Goal: Find specific page/section: Find specific page/section

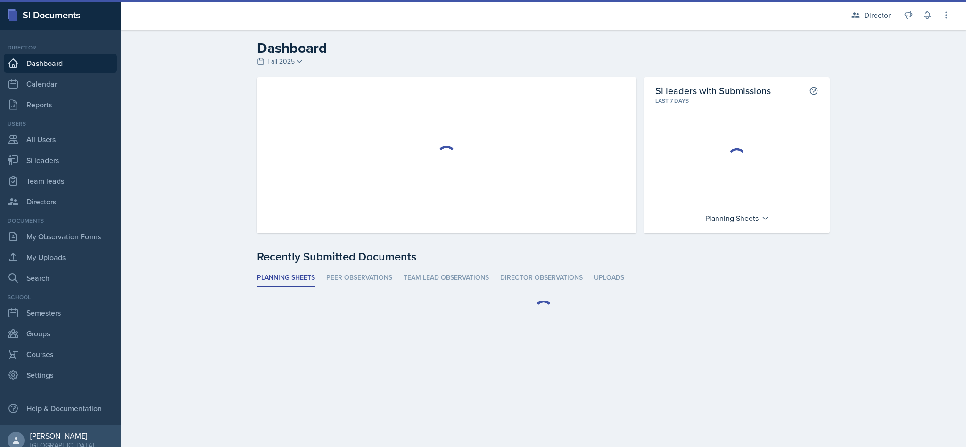
click at [861, 11] on div "Director" at bounding box center [870, 15] width 51 height 17
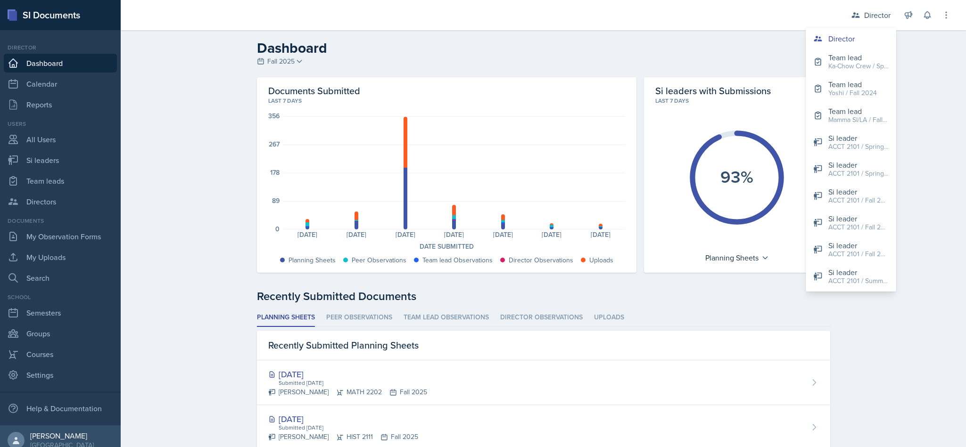
click at [860, 122] on div "Mamma SI/LA / Fall 2025" at bounding box center [858, 120] width 60 height 10
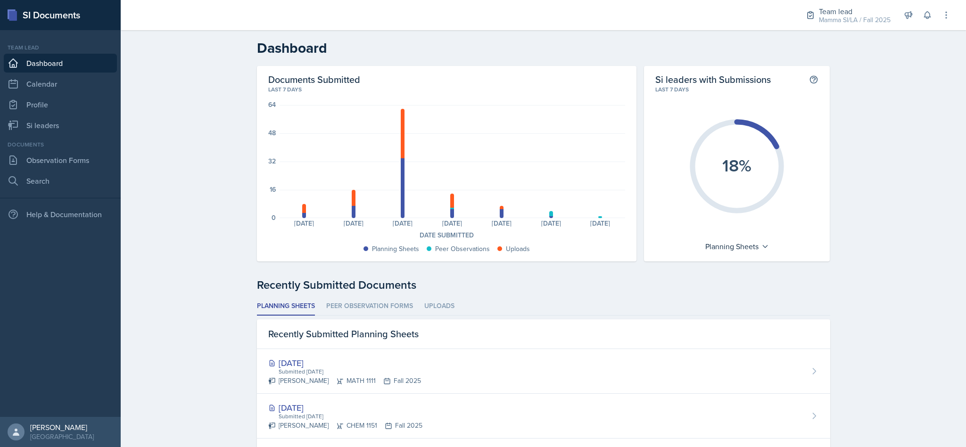
click at [362, 315] on li "Peer Observation Forms" at bounding box center [369, 306] width 87 height 18
click at [280, 297] on li "Planning Sheets" at bounding box center [286, 306] width 58 height 18
click at [37, 157] on link "Observation Forms" at bounding box center [60, 160] width 113 height 19
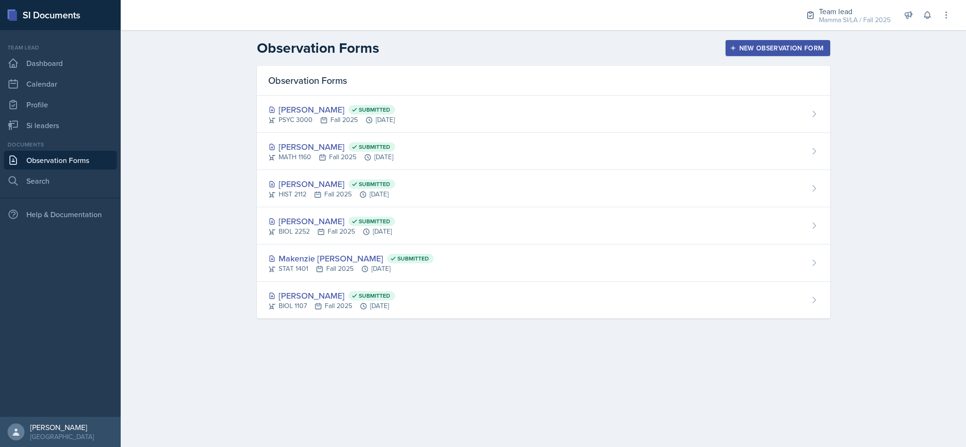
click at [841, 15] on div "Mamma SI/LA / Fall 2025" at bounding box center [855, 20] width 72 height 10
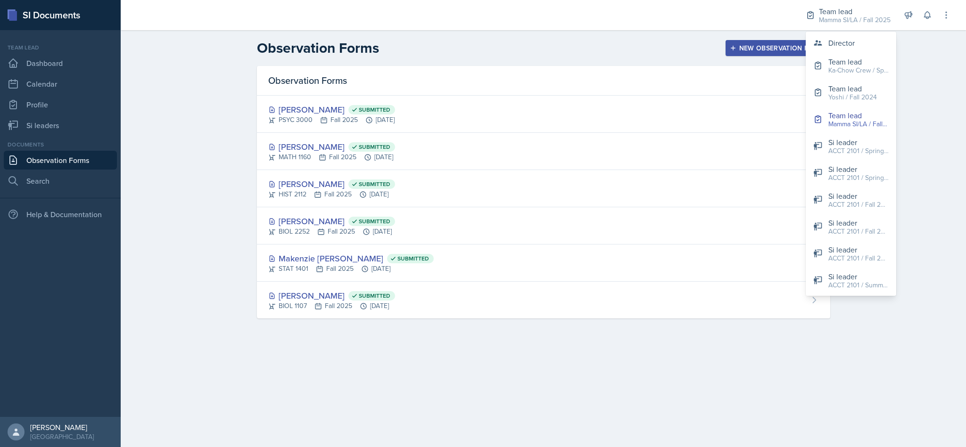
click at [856, 41] on button "Director" at bounding box center [850, 42] width 90 height 19
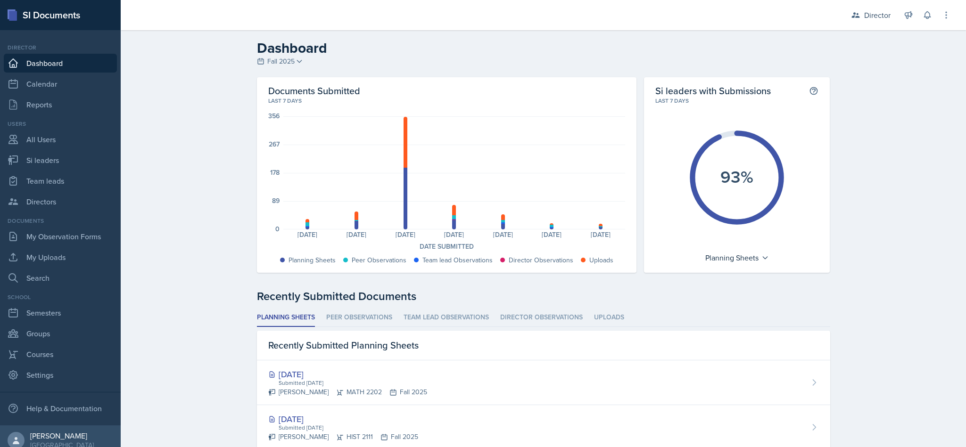
click at [535, 315] on li "Director Observations" at bounding box center [541, 318] width 82 height 18
click at [465, 320] on li "Team lead Observations" at bounding box center [445, 318] width 85 height 18
click at [541, 320] on li "Director Observations" at bounding box center [541, 318] width 82 height 18
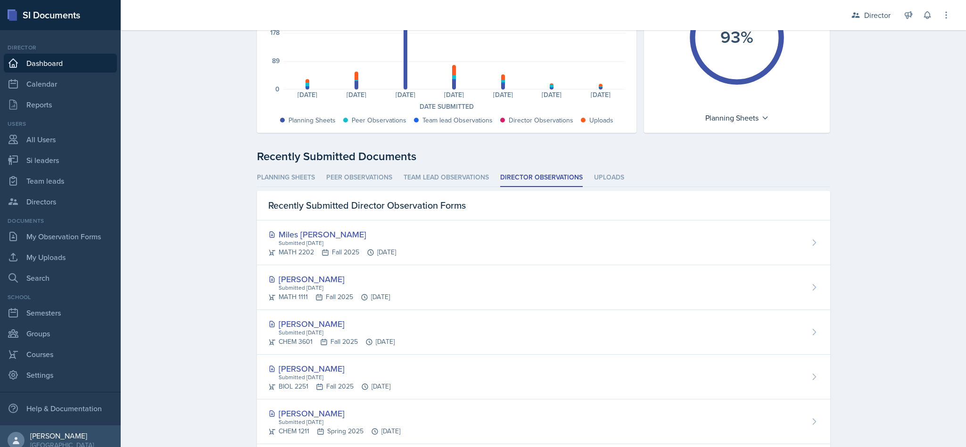
scroll to position [103, 0]
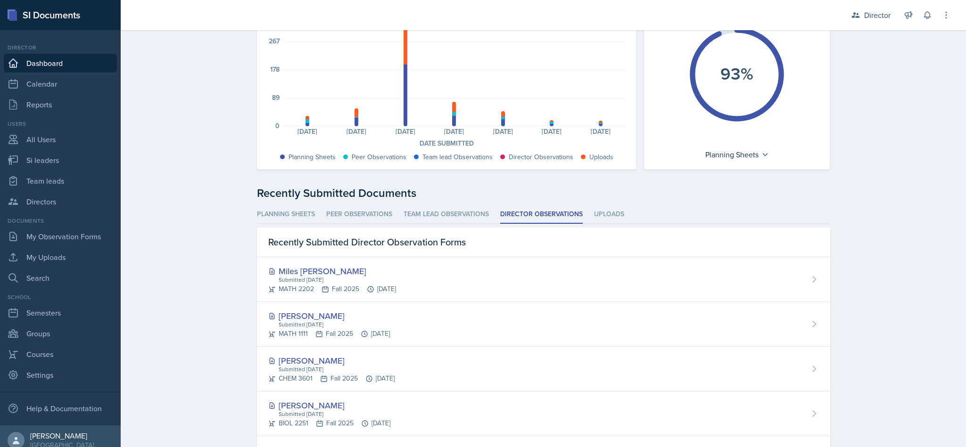
click at [459, 211] on li "Team lead Observations" at bounding box center [445, 214] width 85 height 18
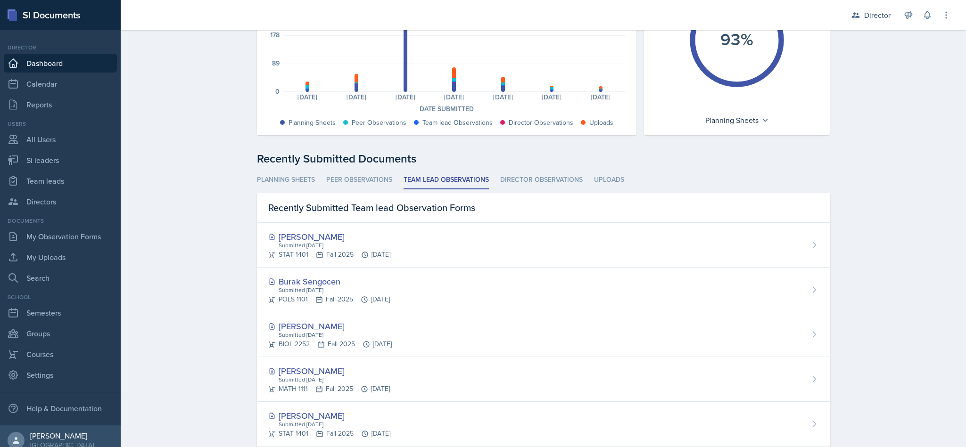
scroll to position [0, 0]
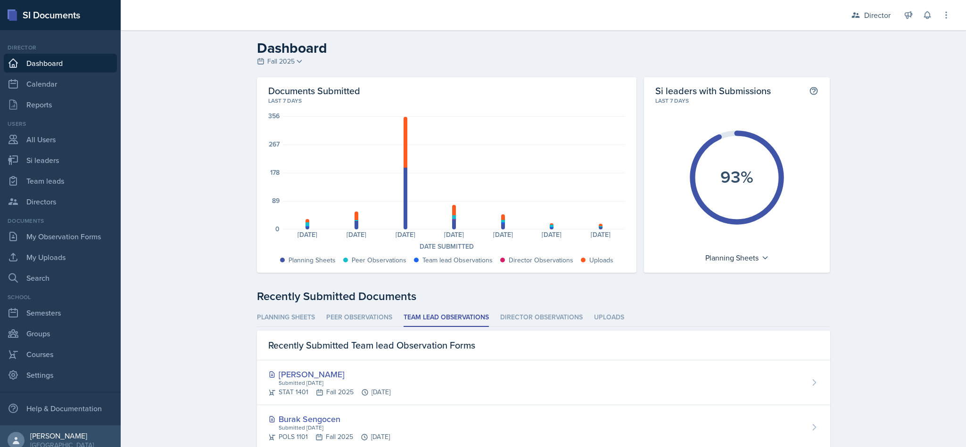
click at [34, 174] on link "Team leads" at bounding box center [60, 181] width 113 height 19
select select "2bed604d-1099-4043-b1bc-2365e8740244"
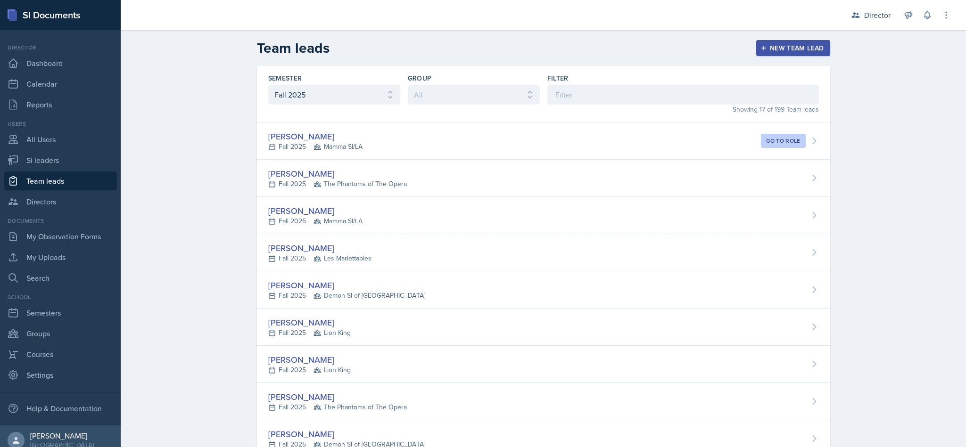
click at [567, 74] on div "Filter" at bounding box center [682, 78] width 271 height 9
click at [649, 98] on input at bounding box center [682, 95] width 271 height 20
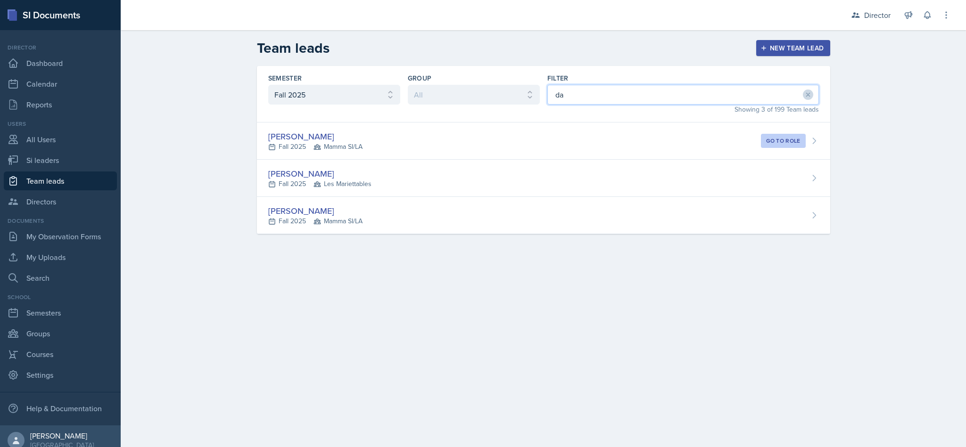
type input "da"
click at [560, 214] on div "[PERSON_NAME] Fall 2025 Mamma SI/LA" at bounding box center [543, 215] width 573 height 37
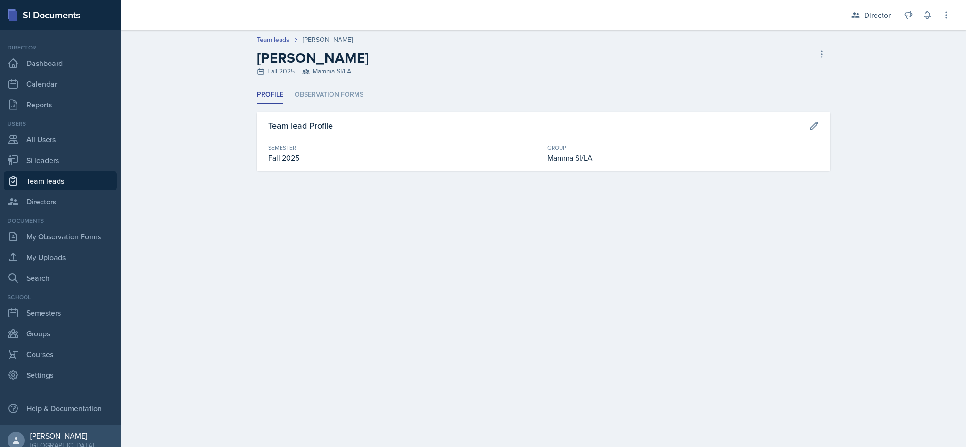
click at [338, 103] on li "Observation Forms" at bounding box center [329, 95] width 69 height 18
